Goal: Obtain resource: Obtain resource

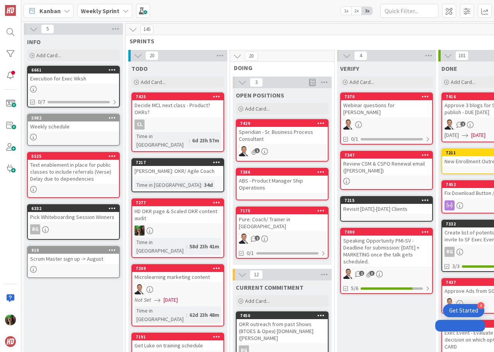
click at [89, 11] on b "Weekly Sprint" at bounding box center [100, 11] width 39 height 8
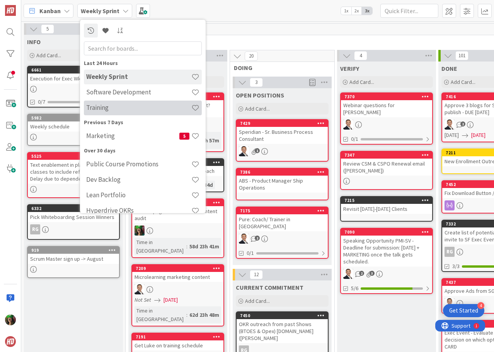
click at [108, 104] on h4 "Training" at bounding box center [138, 108] width 105 height 8
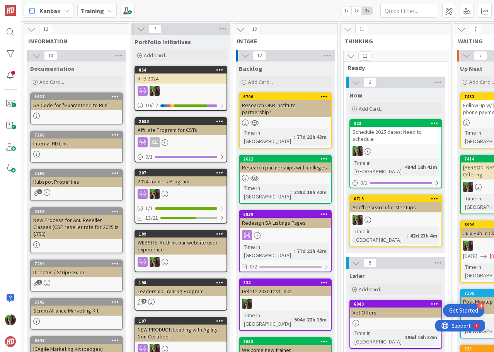
click at [82, 106] on div "SA Code for "Guaranteed to Run"" at bounding box center [76, 105] width 91 height 10
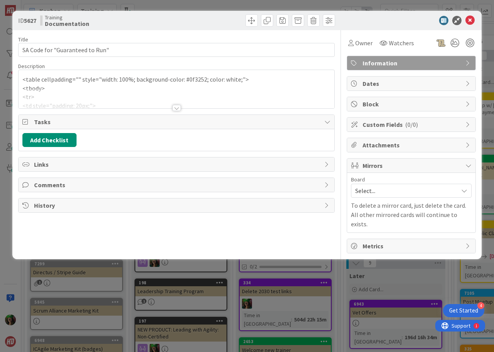
click at [92, 83] on p "<table cellpadding="" style="width: 100%; background-color: #0f3252; color: whi…" at bounding box center [176, 79] width 308 height 9
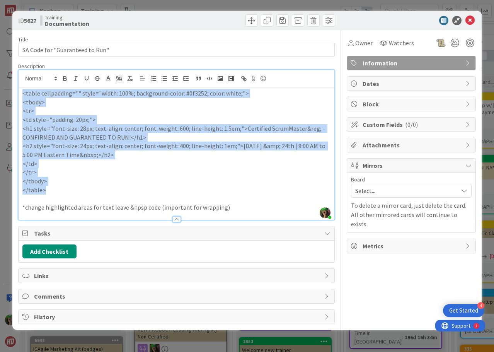
drag, startPoint x: 22, startPoint y: 94, endPoint x: 70, endPoint y: 185, distance: 103.2
click at [70, 185] on div "<table cellpadding="" style="width: 100%; background-color: #0f3252; color: whi…" at bounding box center [177, 153] width 316 height 132
copy div "<table cellpadding="" style="width: 100%; background-color: #0f3252; color: whi…"
